Goal: Use online tool/utility: Utilize a website feature to perform a specific function

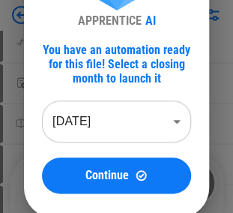
scroll to position [90, 0]
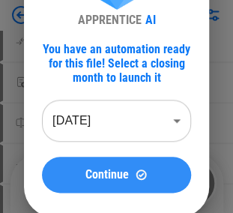
click at [145, 172] on img at bounding box center [141, 174] width 13 height 13
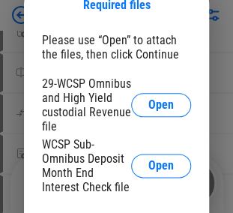
scroll to position [150, 0]
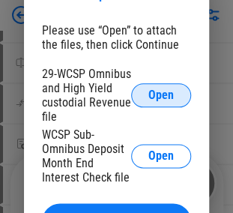
click at [151, 103] on button "Open" at bounding box center [161, 95] width 60 height 24
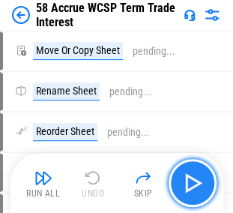
click at [202, 183] on img "button" at bounding box center [193, 183] width 24 height 24
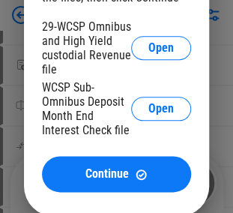
scroll to position [120, 0]
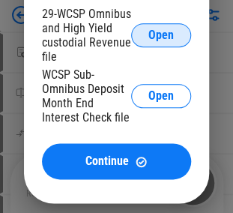
click at [163, 40] on span "Open" at bounding box center [160, 35] width 25 height 12
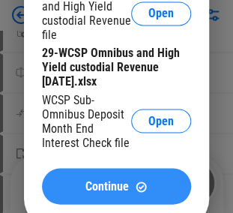
scroll to position [270, 0]
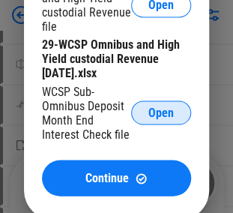
click at [159, 111] on span "Open" at bounding box center [160, 112] width 25 height 12
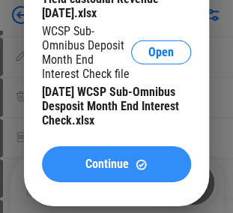
click at [109, 165] on span "Continue" at bounding box center [106, 164] width 43 height 12
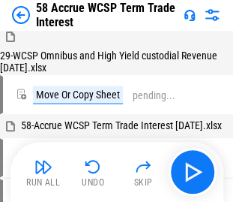
scroll to position [166, 0]
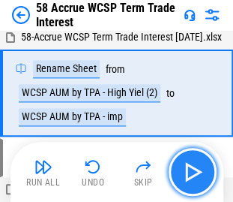
click at [192, 171] on img "button" at bounding box center [193, 172] width 24 height 24
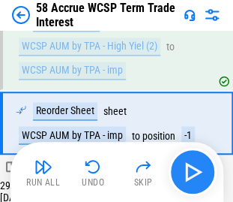
scroll to position [241, 0]
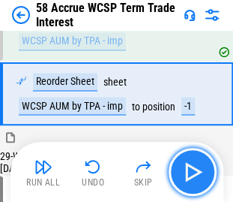
click at [192, 171] on img "button" at bounding box center [193, 172] width 24 height 24
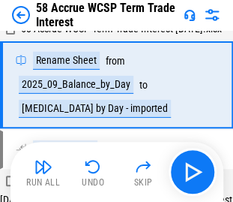
scroll to position [509, 0]
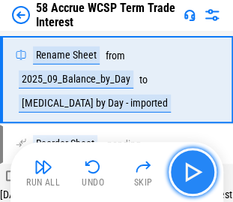
click at [199, 168] on img "button" at bounding box center [193, 172] width 24 height 24
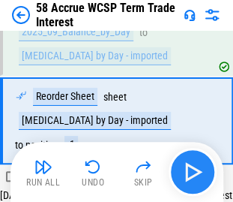
scroll to position [585, 0]
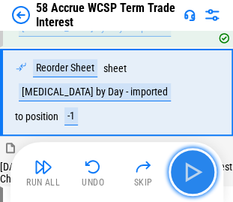
click at [199, 168] on img "button" at bounding box center [193, 172] width 24 height 24
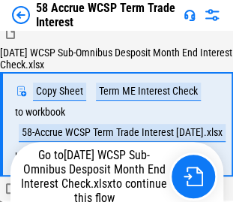
scroll to position [720, 0]
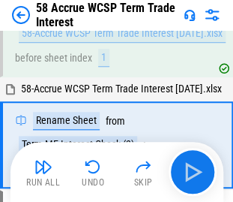
click at [193, 166] on img "button" at bounding box center [193, 172] width 24 height 24
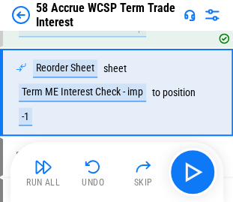
scroll to position [940, 0]
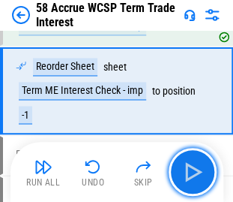
click at [193, 166] on img "button" at bounding box center [193, 172] width 24 height 24
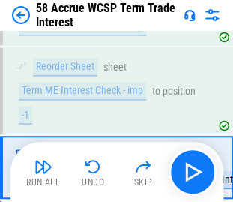
scroll to position [1016, 0]
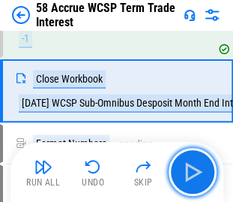
click at [193, 166] on img "button" at bounding box center [193, 172] width 24 height 24
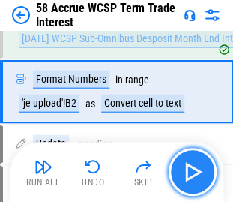
click at [193, 169] on img "button" at bounding box center [193, 172] width 24 height 24
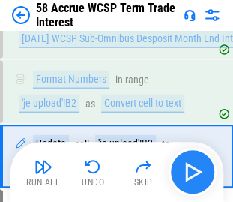
scroll to position [1144, 0]
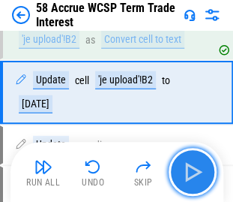
click at [193, 169] on img "button" at bounding box center [193, 172] width 24 height 24
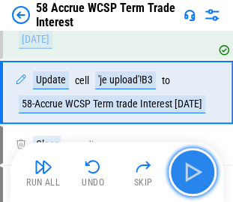
click at [193, 169] on img "button" at bounding box center [193, 172] width 24 height 24
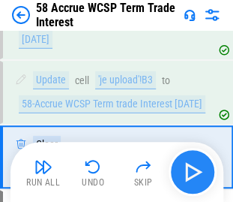
scroll to position [1272, 0]
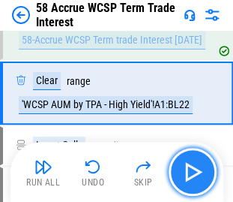
click at [193, 169] on img "button" at bounding box center [193, 172] width 24 height 24
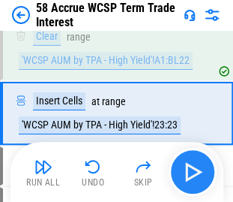
scroll to position [1336, 0]
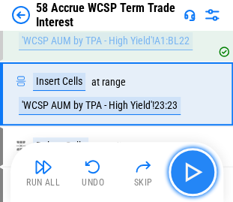
click at [193, 169] on img "button" at bounding box center [193, 172] width 24 height 24
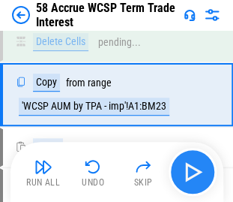
scroll to position [1441, 0]
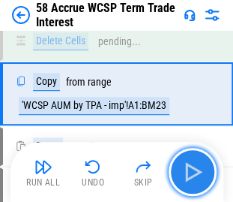
click at [193, 169] on img "button" at bounding box center [193, 172] width 24 height 24
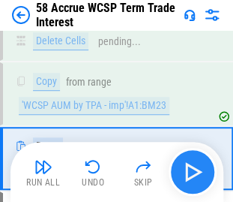
scroll to position [1504, 0]
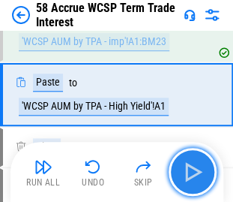
click at [193, 169] on img "button" at bounding box center [193, 172] width 24 height 24
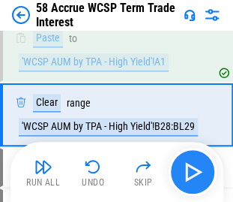
scroll to position [1568, 0]
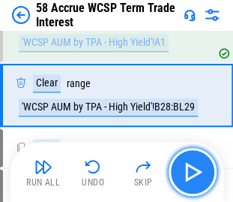
click at [193, 169] on img "button" at bounding box center [193, 172] width 24 height 24
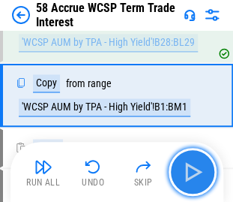
click at [193, 169] on img "button" at bounding box center [193, 172] width 24 height 24
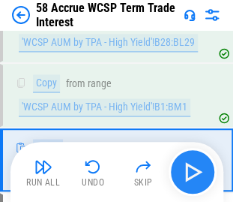
scroll to position [1696, 0]
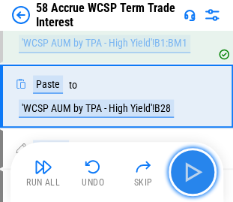
click at [193, 169] on img "button" at bounding box center [193, 172] width 24 height 24
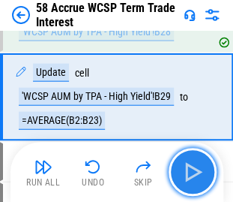
click at [193, 169] on img "button" at bounding box center [193, 172] width 24 height 24
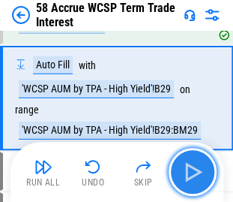
click at [193, 169] on img "button" at bounding box center [193, 172] width 24 height 24
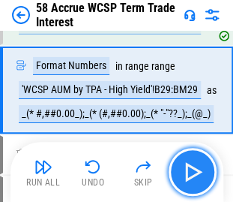
click at [193, 169] on img "button" at bounding box center [193, 172] width 24 height 24
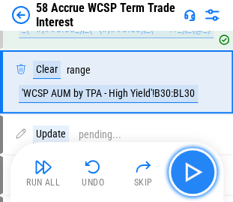
click at [193, 169] on img "button" at bounding box center [193, 172] width 24 height 24
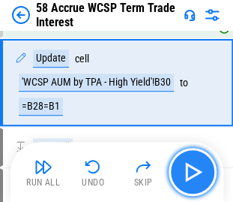
click at [193, 169] on img "button" at bounding box center [193, 172] width 24 height 24
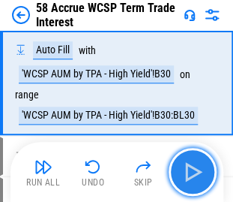
click at [193, 169] on img "button" at bounding box center [193, 172] width 24 height 24
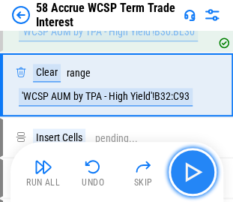
click at [193, 169] on img "button" at bounding box center [193, 172] width 24 height 24
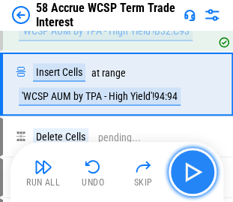
click at [193, 169] on img "button" at bounding box center [193, 172] width 24 height 24
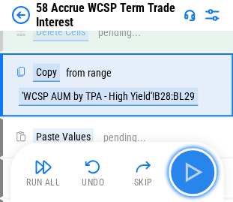
click at [193, 169] on img "button" at bounding box center [193, 172] width 24 height 24
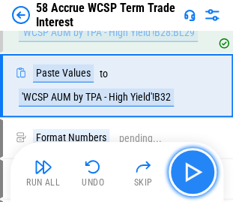
click at [193, 169] on img "button" at bounding box center [193, 172] width 24 height 24
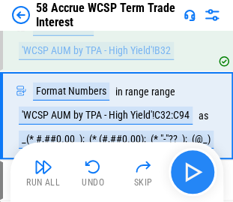
scroll to position [2622, 0]
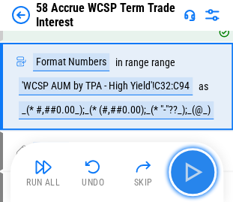
click at [193, 169] on img "button" at bounding box center [193, 172] width 24 height 24
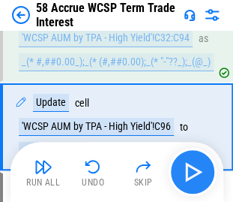
scroll to position [2710, 0]
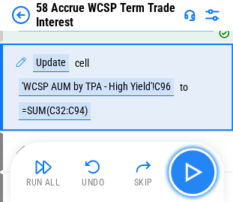
click at [193, 169] on img "button" at bounding box center [193, 172] width 24 height 24
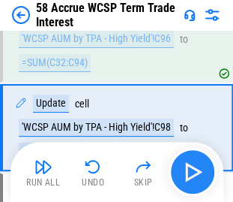
scroll to position [2798, 0]
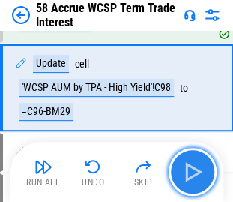
click at [193, 169] on img "button" at bounding box center [193, 172] width 24 height 24
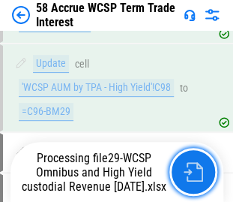
click at [193, 169] on img "button" at bounding box center [193, 171] width 19 height 19
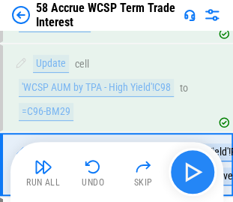
scroll to position [2862, 0]
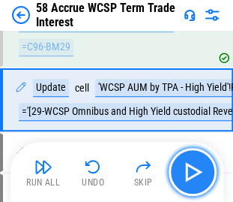
click at [191, 165] on img "button" at bounding box center [193, 172] width 24 height 24
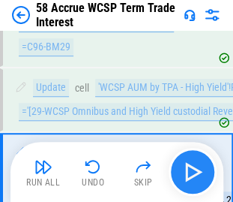
scroll to position [2949, 0]
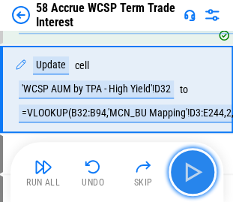
click at [191, 165] on img "button" at bounding box center [193, 172] width 24 height 24
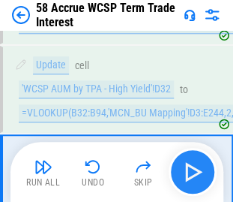
scroll to position [3037, 0]
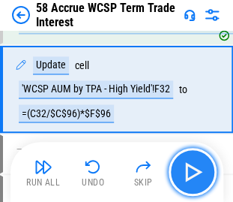
click at [191, 165] on img "button" at bounding box center [193, 172] width 24 height 24
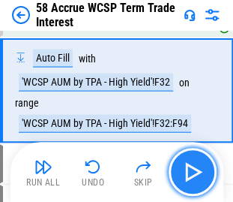
click at [191, 165] on img "button" at bounding box center [193, 172] width 24 height 24
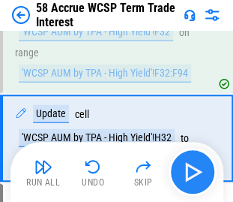
scroll to position [3229, 0]
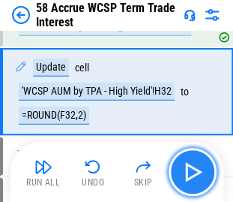
click at [191, 165] on img "button" at bounding box center [193, 172] width 24 height 24
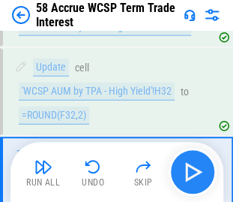
scroll to position [3326, 0]
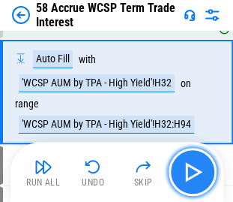
click at [191, 165] on img "button" at bounding box center [193, 172] width 24 height 24
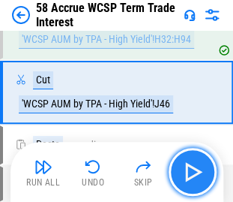
click at [191, 165] on img "button" at bounding box center [193, 172] width 24 height 24
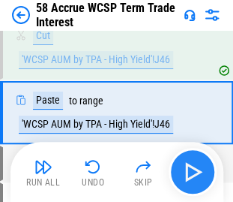
scroll to position [3474, 0]
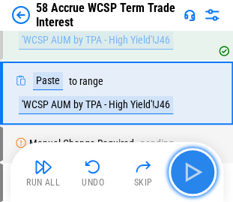
click at [189, 169] on img "button" at bounding box center [193, 172] width 24 height 24
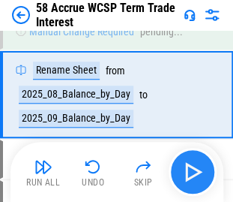
scroll to position [3588, 0]
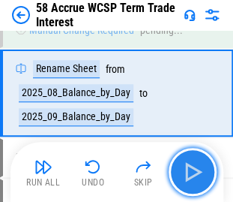
click at [189, 169] on img "button" at bounding box center [193, 172] width 24 height 24
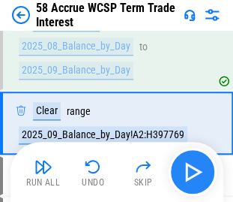
scroll to position [3663, 0]
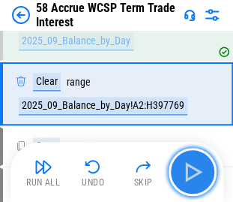
click at [189, 169] on img "button" at bounding box center [193, 172] width 24 height 24
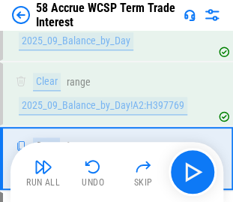
scroll to position [3727, 0]
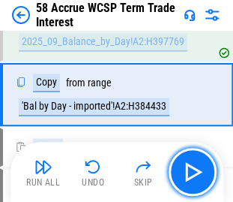
click at [195, 170] on img "button" at bounding box center [193, 172] width 24 height 24
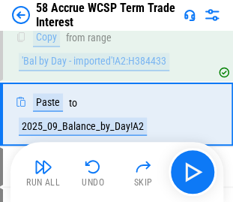
scroll to position [3792, 0]
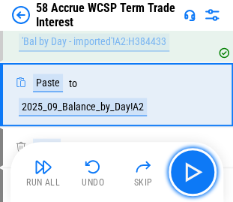
click at [195, 170] on img "button" at bounding box center [193, 172] width 24 height 24
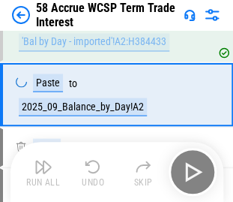
click at [195, 170] on div "Run All Undo Skip" at bounding box center [118, 172] width 198 height 48
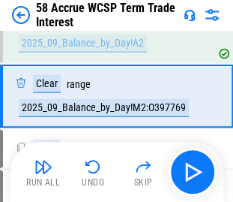
scroll to position [3855, 0]
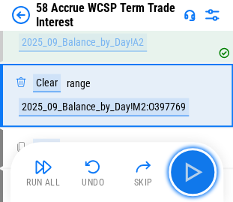
click at [195, 170] on img "button" at bounding box center [193, 172] width 24 height 24
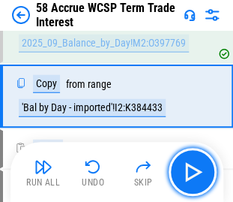
click at [187, 175] on img "button" at bounding box center [193, 172] width 24 height 24
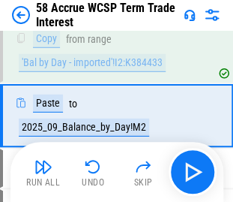
scroll to position [3983, 0]
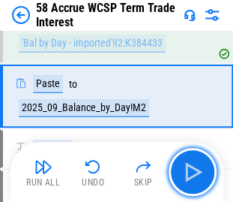
click at [187, 175] on img "button" at bounding box center [193, 172] width 24 height 24
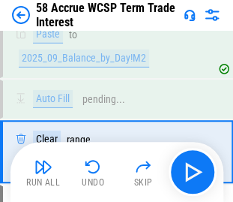
scroll to position [4087, 0]
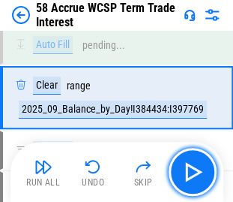
click at [187, 175] on img "button" at bounding box center [193, 172] width 24 height 24
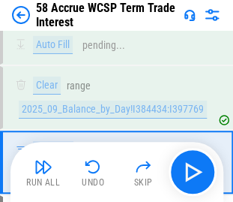
scroll to position [4151, 0]
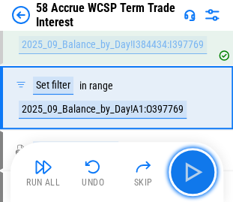
click at [183, 170] on img "button" at bounding box center [193, 172] width 24 height 24
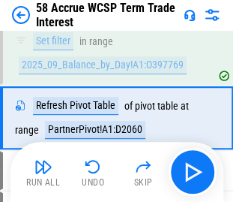
scroll to position [4215, 0]
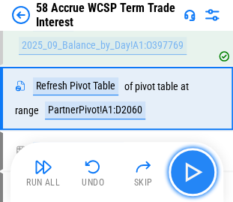
click at [194, 170] on img "button" at bounding box center [193, 172] width 24 height 24
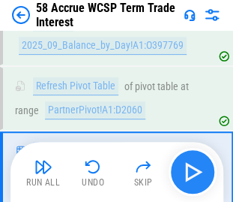
scroll to position [4291, 0]
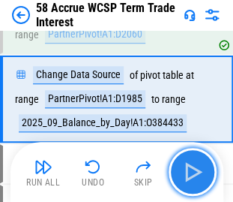
click at [194, 170] on img "button" at bounding box center [193, 172] width 24 height 24
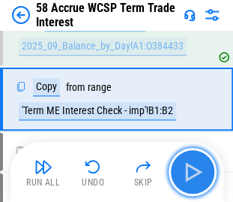
click at [194, 170] on img "button" at bounding box center [193, 172] width 24 height 24
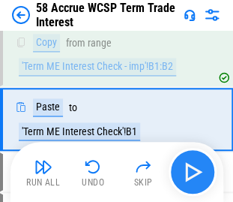
scroll to position [4431, 0]
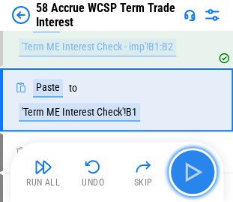
click at [194, 170] on img "button" at bounding box center [193, 172] width 24 height 24
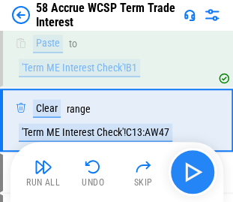
scroll to position [4495, 0]
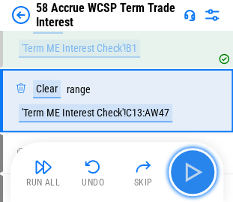
click at [194, 170] on img "button" at bounding box center [193, 172] width 24 height 24
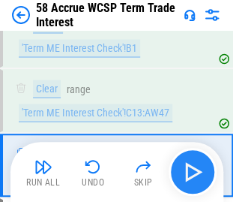
scroll to position [4559, 0]
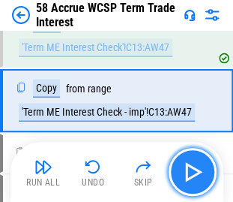
click at [194, 170] on img "button" at bounding box center [193, 172] width 24 height 24
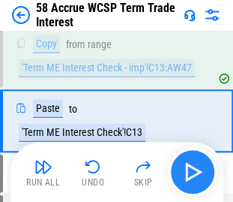
scroll to position [4623, 0]
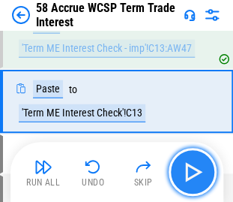
click at [194, 170] on img "button" at bounding box center [193, 172] width 24 height 24
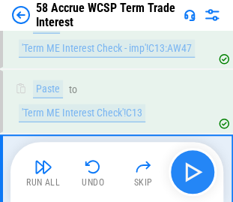
scroll to position [4699, 0]
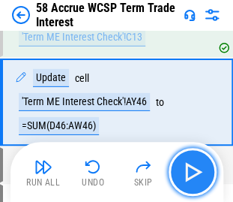
click at [194, 170] on img "button" at bounding box center [193, 172] width 24 height 24
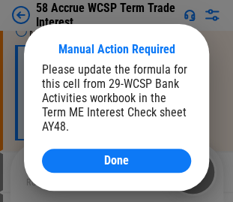
scroll to position [4811, 0]
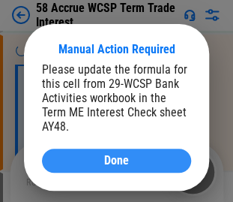
click at [106, 154] on span "Done" at bounding box center [116, 160] width 25 height 12
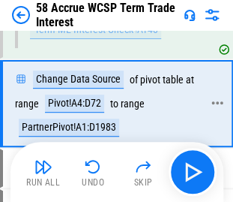
scroll to position [4920, 0]
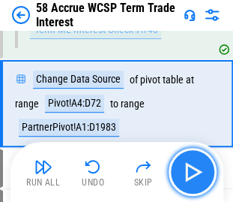
click at [201, 159] on button "button" at bounding box center [193, 172] width 48 height 48
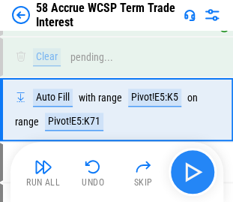
scroll to position [5037, 0]
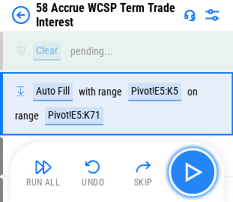
click at [199, 171] on img "button" at bounding box center [193, 172] width 24 height 24
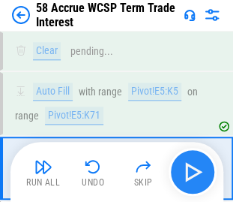
scroll to position [5101, 0]
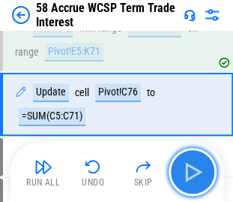
click at [199, 171] on img "button" at bounding box center [193, 172] width 24 height 24
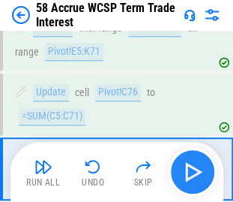
scroll to position [5165, 0]
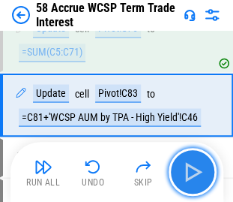
click at [199, 171] on img "button" at bounding box center [193, 172] width 24 height 24
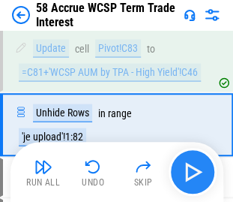
scroll to position [5229, 0]
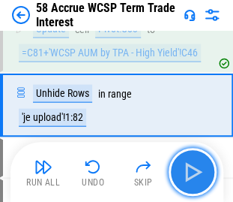
click at [199, 171] on img "button" at bounding box center [193, 172] width 24 height 24
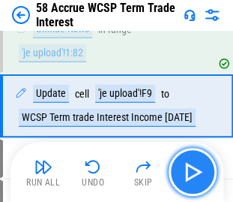
click at [199, 171] on img "button" at bounding box center [193, 172] width 24 height 24
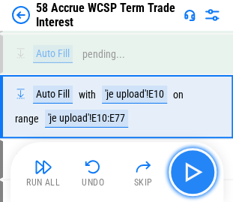
click at [199, 171] on img "button" at bounding box center [193, 172] width 24 height 24
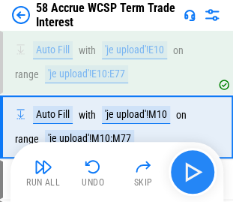
scroll to position [5501, 0]
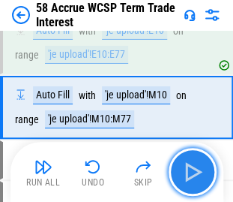
click at [199, 171] on img "button" at bounding box center [193, 172] width 24 height 24
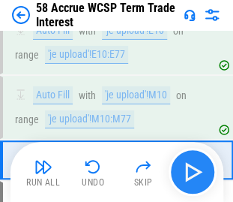
scroll to position [5553, 0]
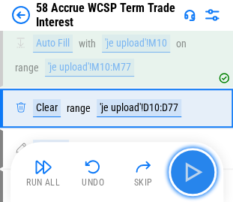
click at [199, 171] on img "button" at bounding box center [193, 172] width 24 height 24
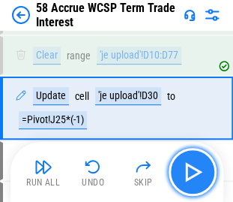
click at [199, 171] on img "button" at bounding box center [193, 172] width 24 height 24
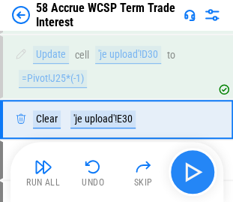
scroll to position [5657, 0]
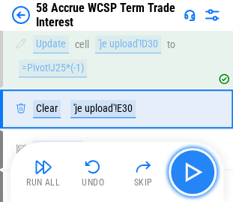
click at [199, 171] on img "button" at bounding box center [193, 172] width 24 height 24
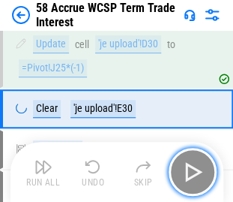
click at [199, 171] on img "button" at bounding box center [193, 172] width 24 height 24
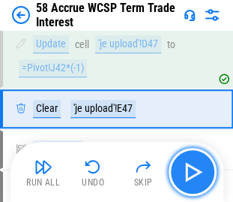
click at [199, 171] on img "button" at bounding box center [193, 172] width 24 height 24
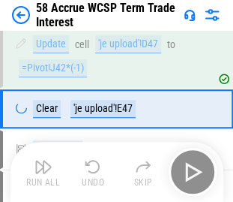
click at [199, 171] on div "Run All Undo Skip" at bounding box center [118, 172] width 198 height 48
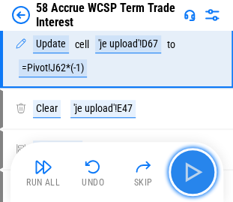
click at [199, 171] on img "button" at bounding box center [193, 172] width 24 height 24
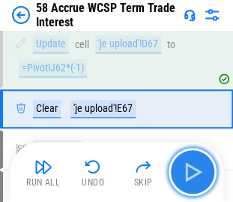
click at [199, 171] on img "button" at bounding box center [193, 172] width 24 height 24
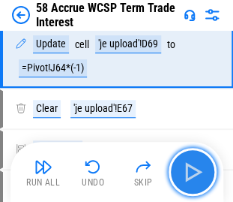
click at [199, 171] on img "button" at bounding box center [193, 172] width 24 height 24
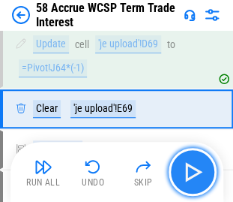
click at [199, 171] on img "button" at bounding box center [193, 172] width 24 height 24
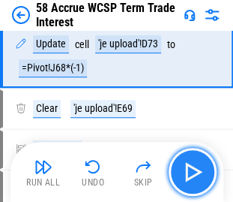
click at [199, 171] on img "button" at bounding box center [193, 172] width 24 height 24
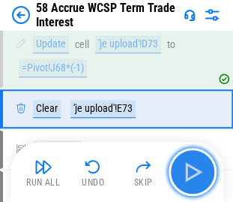
click at [199, 171] on img "button" at bounding box center [193, 172] width 24 height 24
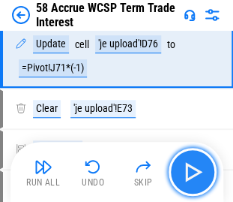
click at [199, 171] on img "button" at bounding box center [193, 172] width 24 height 24
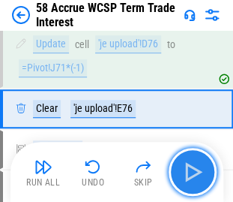
click at [199, 171] on img "button" at bounding box center [193, 172] width 24 height 24
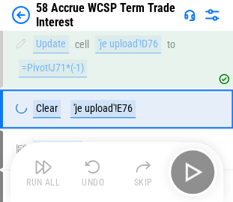
click at [199, 171] on div "Run All Undo Skip" at bounding box center [118, 172] width 198 height 48
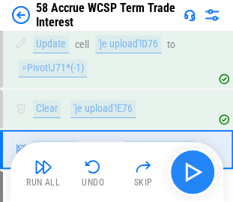
scroll to position [5698, 0]
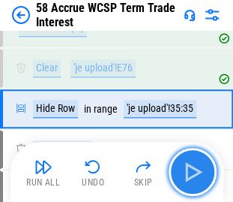
click at [199, 171] on img "button" at bounding box center [193, 172] width 24 height 24
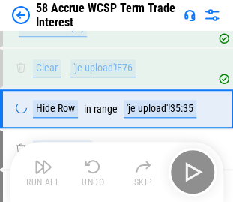
click at [199, 171] on div "Run All Undo Skip" at bounding box center [118, 172] width 198 height 48
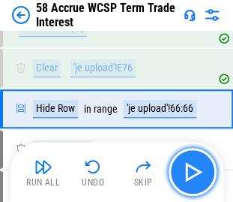
click at [199, 171] on img "button" at bounding box center [193, 172] width 24 height 24
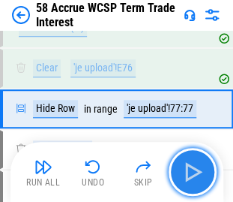
click at [199, 171] on img "button" at bounding box center [193, 172] width 24 height 24
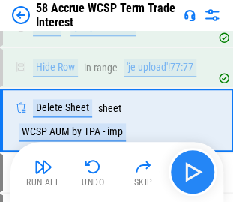
scroll to position [5749, 0]
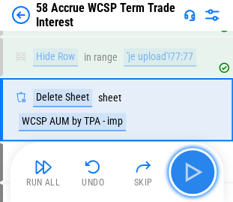
click at [199, 171] on img "button" at bounding box center [193, 172] width 24 height 24
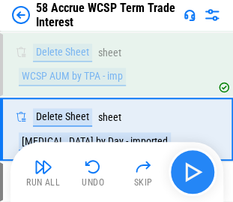
scroll to position [5814, 0]
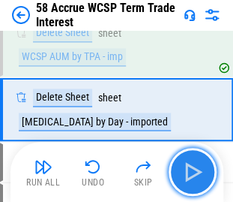
click at [199, 171] on img "button" at bounding box center [193, 172] width 24 height 24
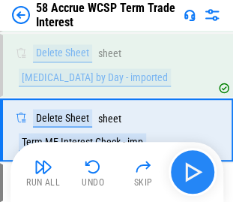
scroll to position [5878, 0]
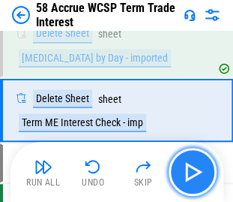
click at [199, 171] on img "button" at bounding box center [193, 172] width 24 height 24
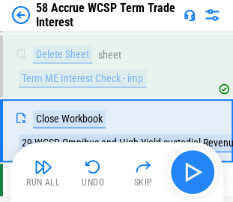
scroll to position [5941, 0]
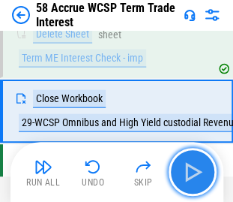
click at [199, 171] on img "button" at bounding box center [193, 172] width 24 height 24
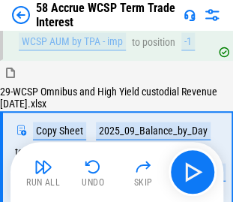
scroll to position [376, 0]
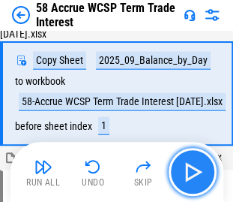
click at [202, 169] on img "button" at bounding box center [193, 172] width 24 height 24
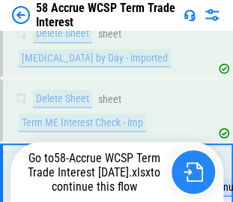
scroll to position [5922, 0]
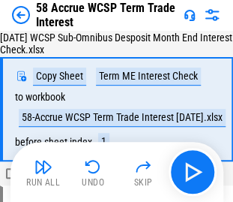
scroll to position [720, 0]
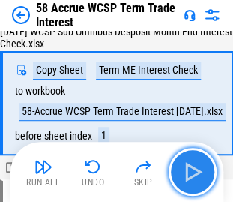
click at [193, 166] on img "button" at bounding box center [193, 172] width 24 height 24
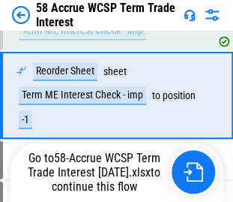
scroll to position [940, 0]
